Goal: Transaction & Acquisition: Book appointment/travel/reservation

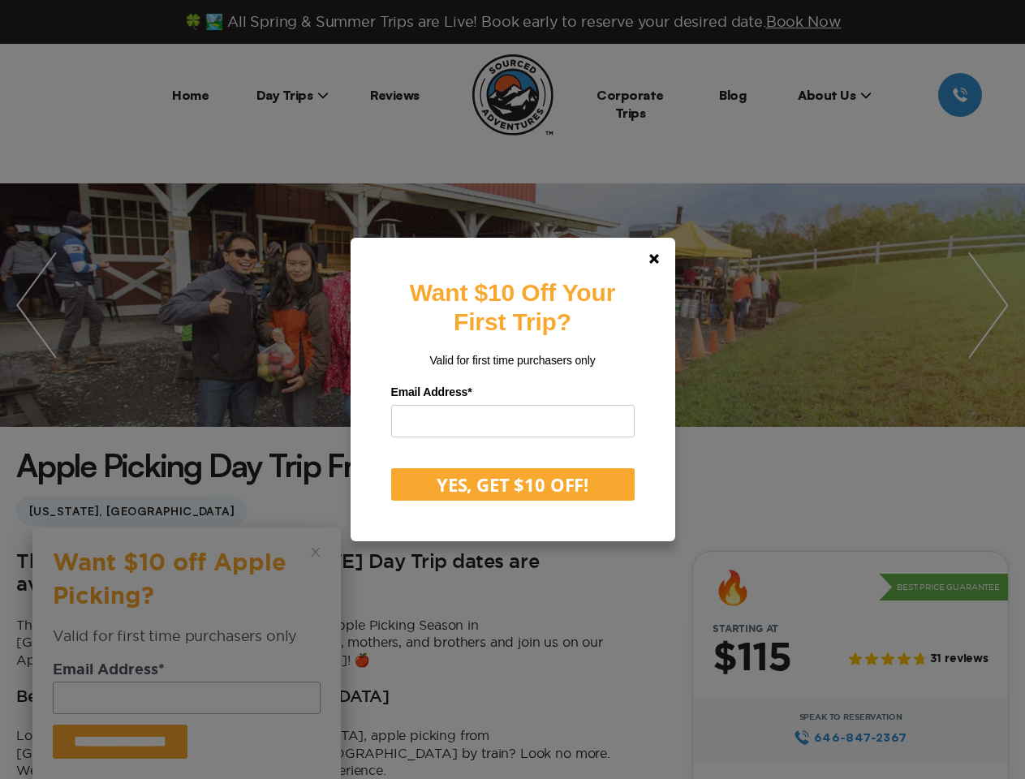
click at [512, 390] on label "Email Address *" at bounding box center [512, 392] width 243 height 25
click at [659, 259] on polygon at bounding box center [654, 259] width 10 height 10
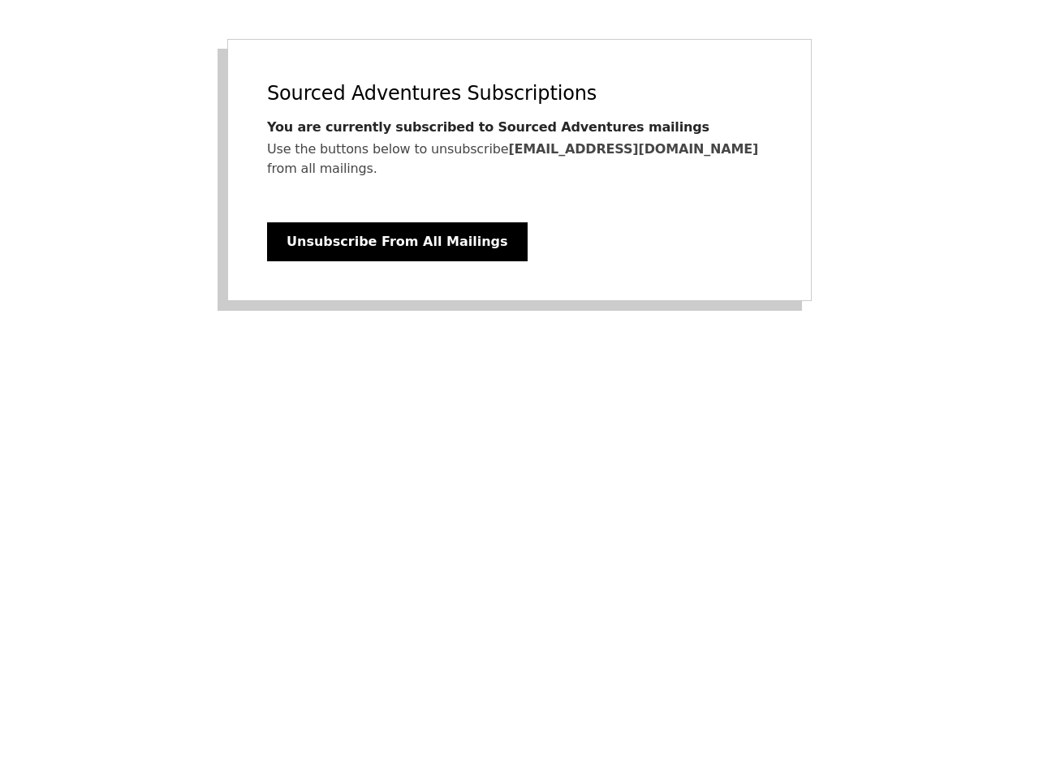
click at [519, 160] on div "Sourced Adventures Subscriptions You are currently subscribed to Sourced Advent…" at bounding box center [519, 170] width 584 height 262
click at [376, 222] on button "Unsubscribe From All Mailings" at bounding box center [397, 241] width 261 height 39
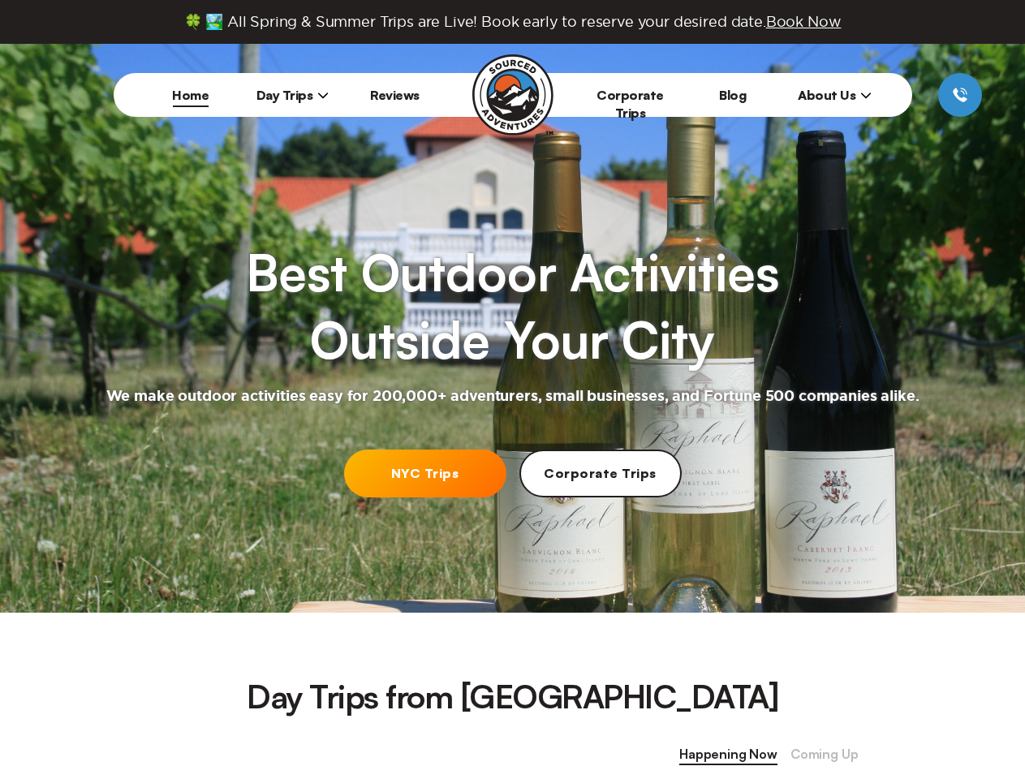
click at [512, 390] on h2 "We make outdoor activities easy for 200,000+ adventurers, small businesses, and…" at bounding box center [512, 396] width 813 height 19
click at [808, 21] on span "Book Now" at bounding box center [803, 21] width 75 height 15
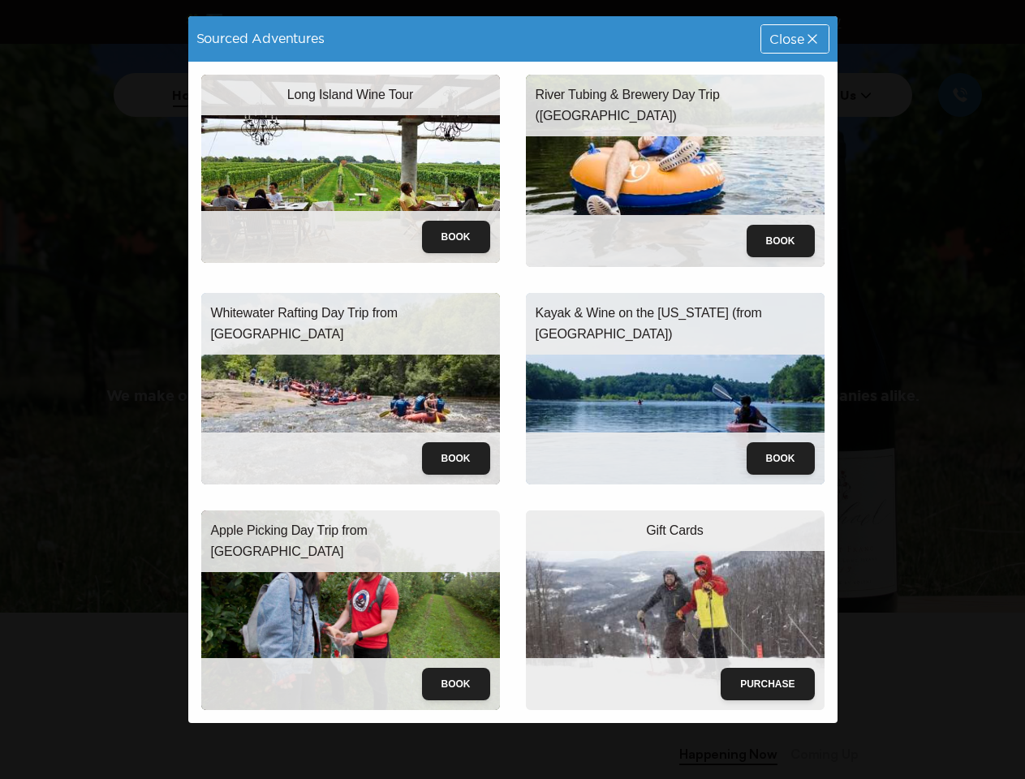
click at [293, 95] on div "Long Island Wine Tour Book" at bounding box center [350, 171] width 325 height 218
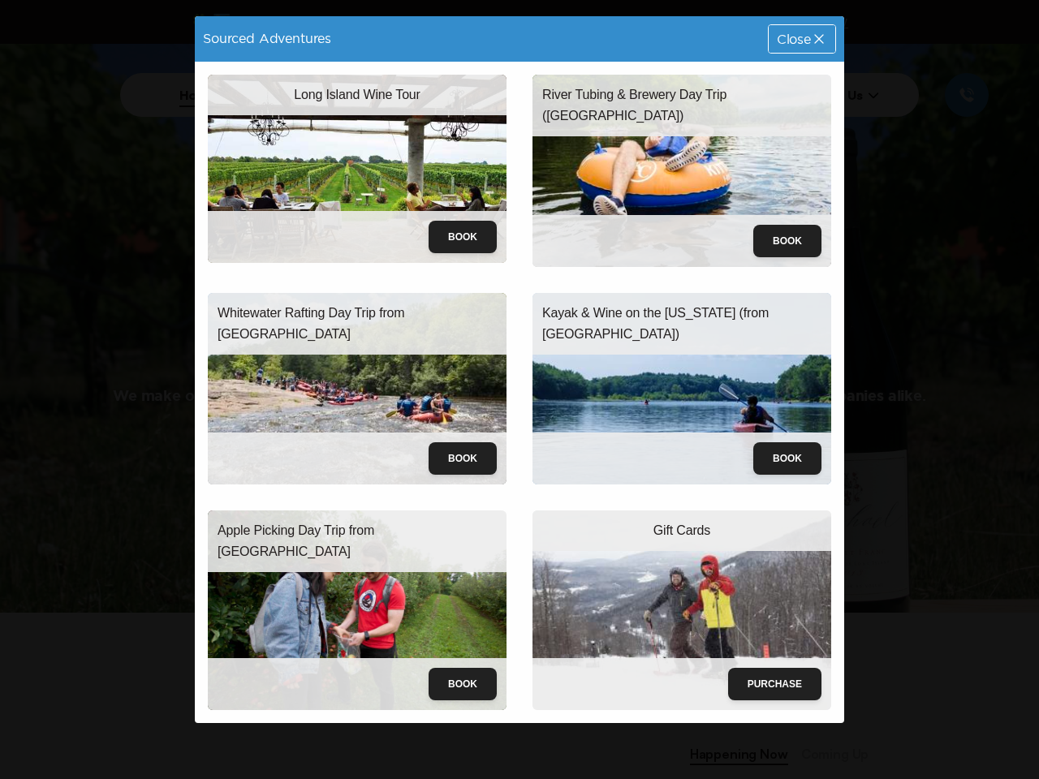
click at [834, 95] on div "River Tubing & Brewery Day Trip ([GEOGRAPHIC_DATA]) Book" at bounding box center [681, 171] width 325 height 218
click at [425, 473] on div "Sourced Adventures Close Long Island Wine Tour Book River Tubing & Brewery Day …" at bounding box center [519, 389] width 1039 height 779
click at [728, 755] on div "Sourced Adventures Close Long Island Wine Tour Book River Tubing & Brewery Day …" at bounding box center [519, 389] width 1039 height 779
click at [824, 755] on div "Sourced Adventures Close Long Island Wine Tour Book River Tubing & Brewery Day …" at bounding box center [519, 389] width 1039 height 779
